Goal: Manage account settings

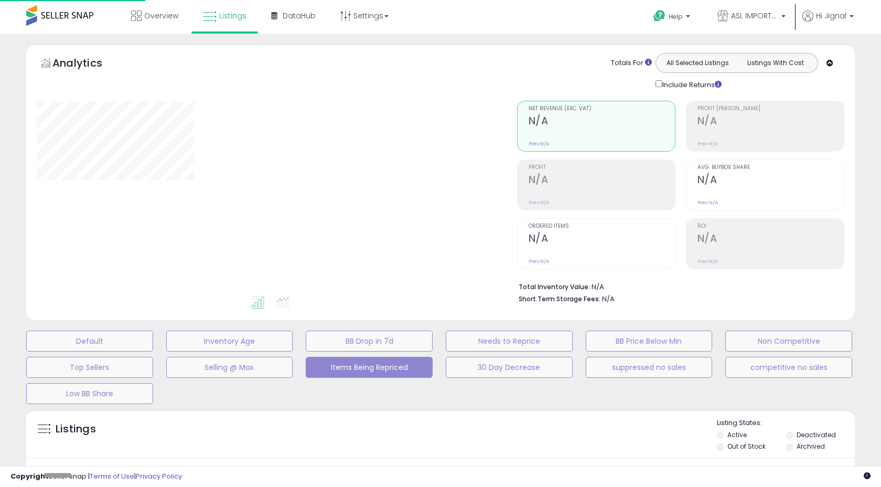
scroll to position [183, 0]
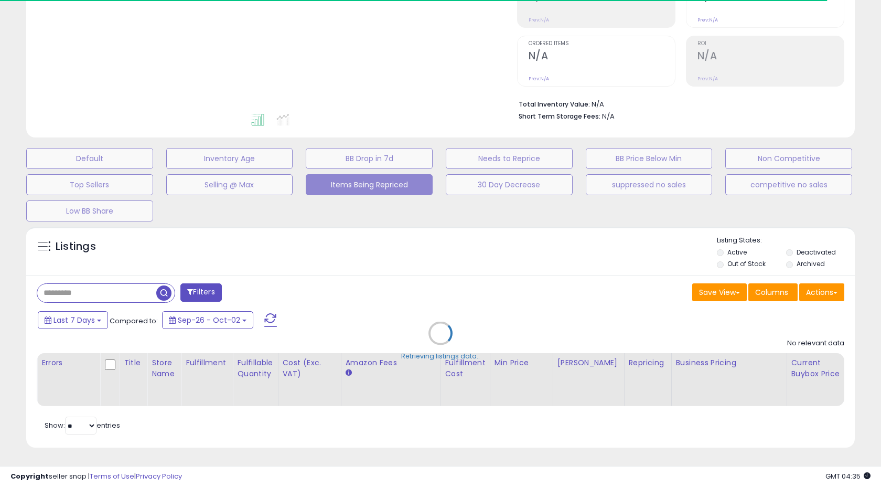
select select "**"
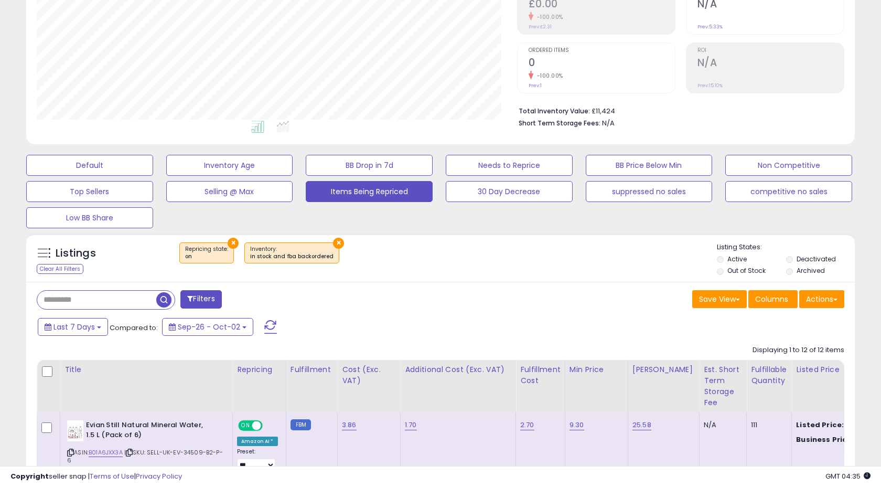
scroll to position [215, 480]
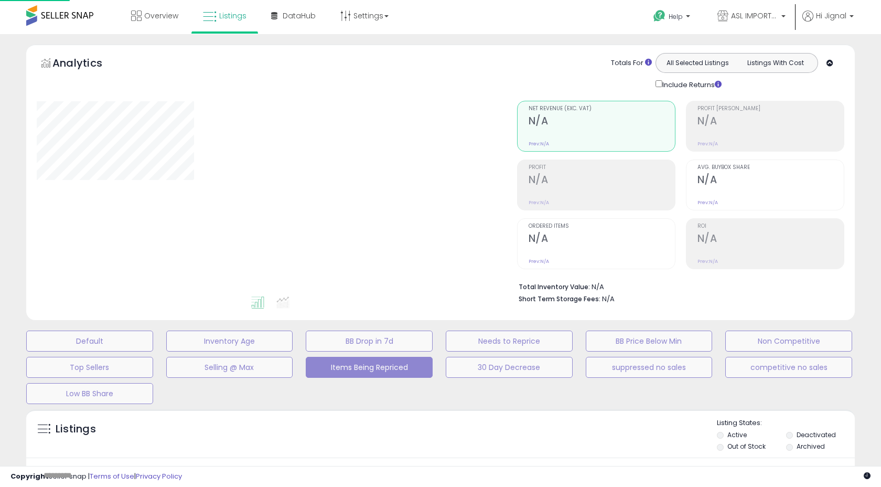
scroll to position [176, 0]
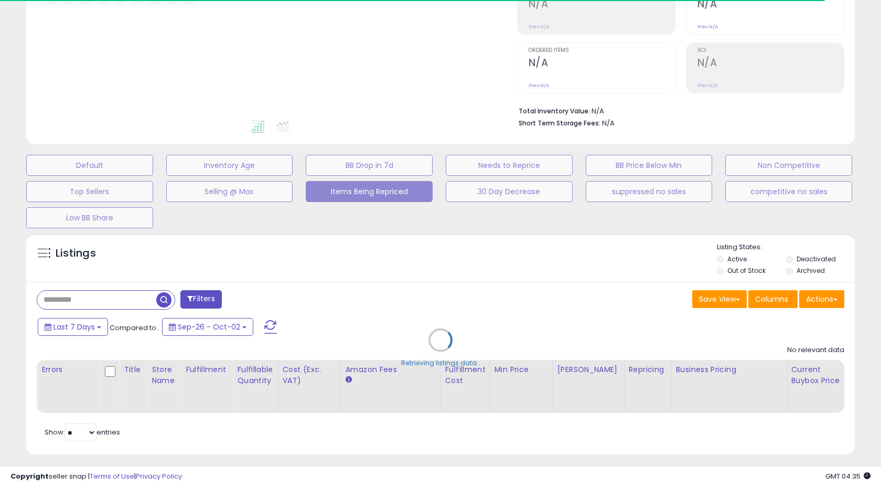
select select "**"
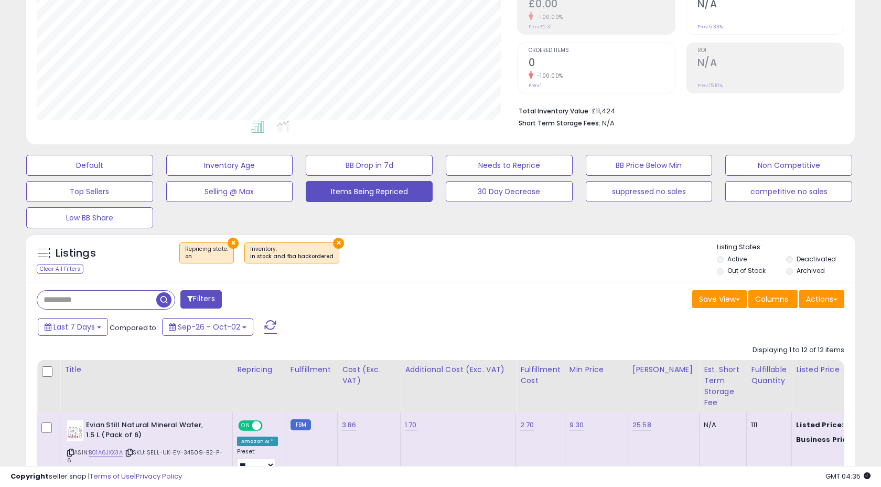
scroll to position [215, 480]
click at [736, 260] on label "Active" at bounding box center [736, 258] width 19 height 9
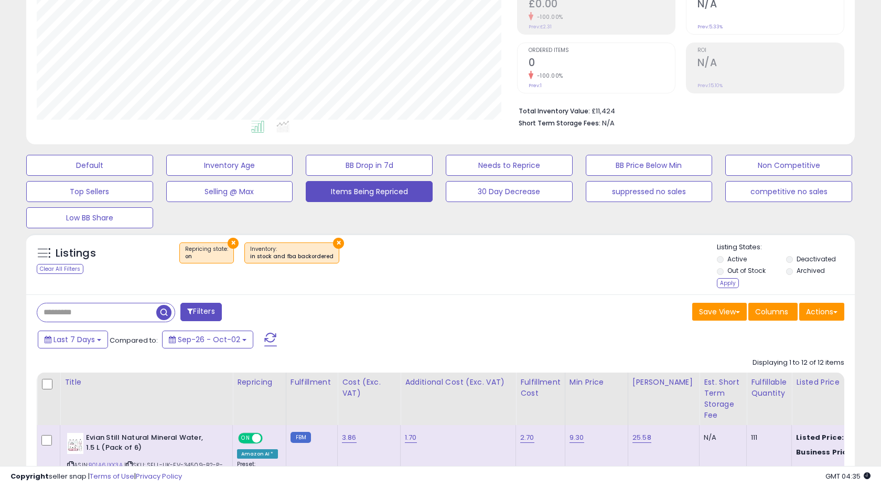
click at [740, 271] on label "Out of Stock" at bounding box center [746, 270] width 38 height 9
click at [735, 276] on li "Out of Stock" at bounding box center [751, 272] width 68 height 12
click at [732, 279] on div "Apply" at bounding box center [728, 283] width 22 height 10
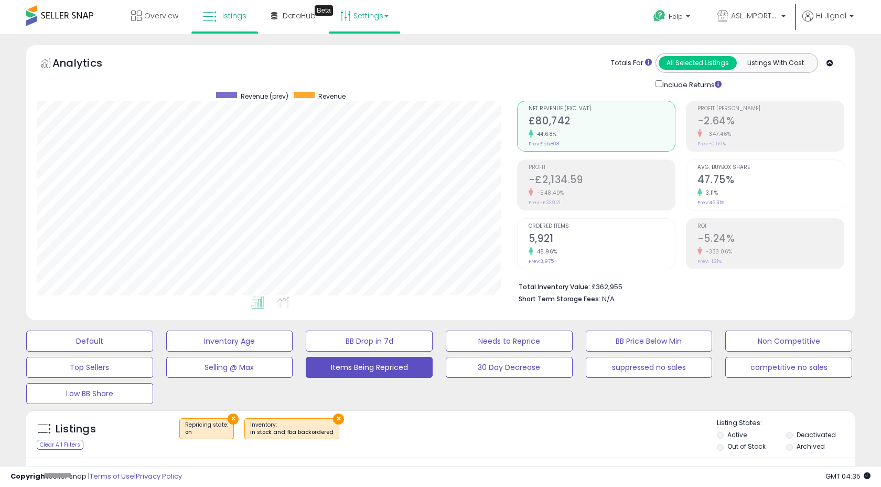
click at [365, 15] on link "Settings" at bounding box center [365, 15] width 64 height 31
click at [365, 54] on link "Store settings" at bounding box center [366, 53] width 47 height 10
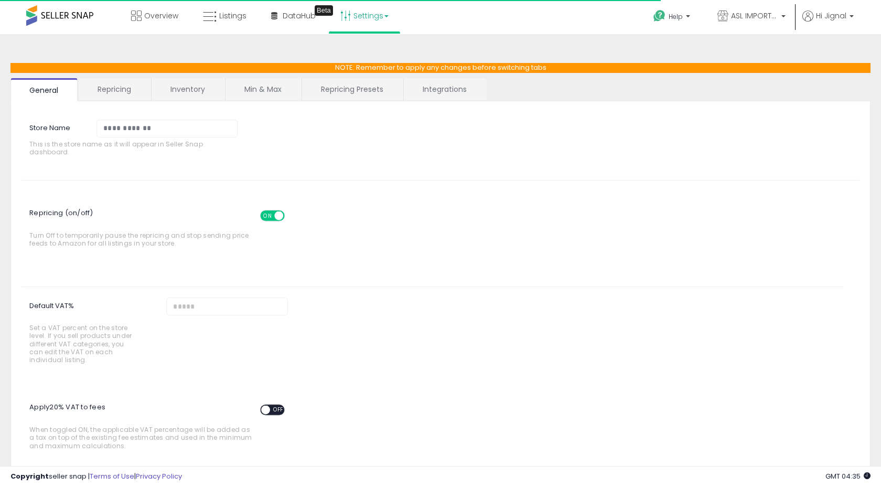
click at [269, 94] on link "Min & Max" at bounding box center [263, 89] width 75 height 22
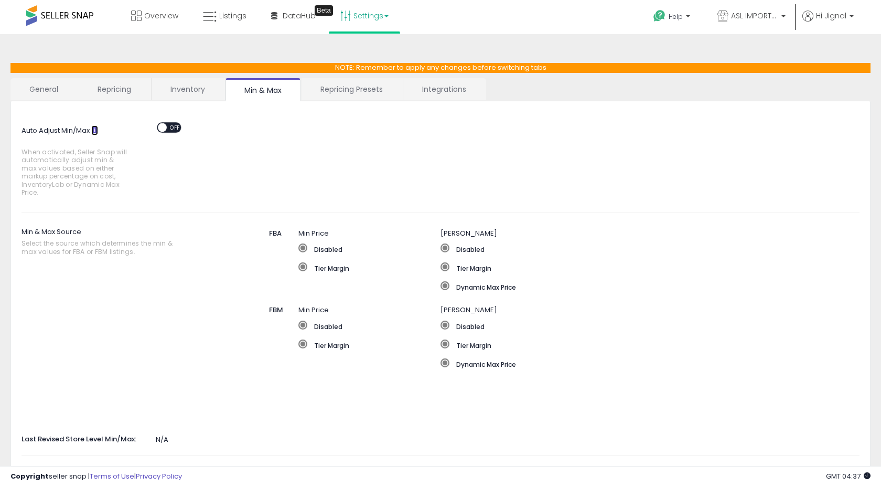
click at [95, 127] on icon at bounding box center [94, 129] width 7 height 7
